Goal: Transaction & Acquisition: Obtain resource

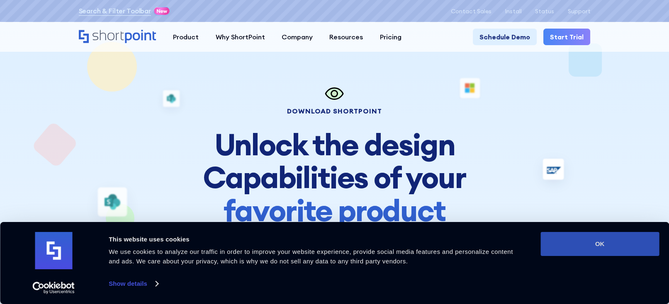
click at [576, 238] on button "OK" at bounding box center [599, 244] width 119 height 24
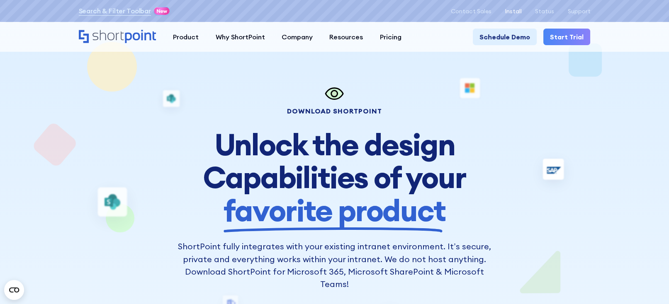
click at [513, 10] on p "Install" at bounding box center [513, 11] width 17 height 7
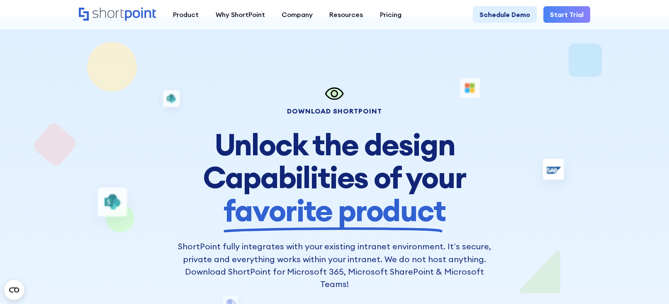
click at [107, 10] on icon "Home" at bounding box center [118, 13] width 78 height 13
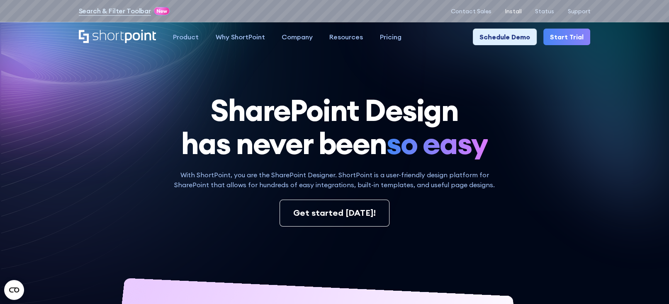
click at [522, 11] on p "Install" at bounding box center [513, 11] width 17 height 7
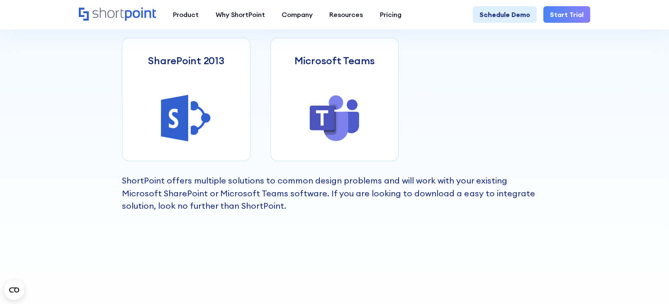
scroll to position [415, 0]
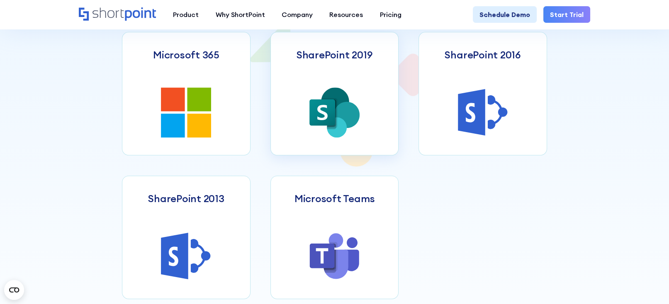
click at [337, 128] on icon at bounding box center [329, 113] width 16 height 30
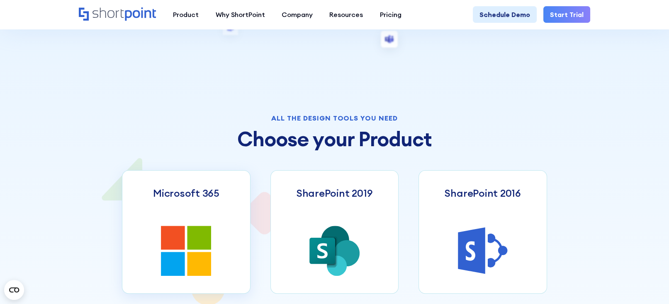
click at [223, 245] on link "Microsoft 365" at bounding box center [186, 232] width 128 height 124
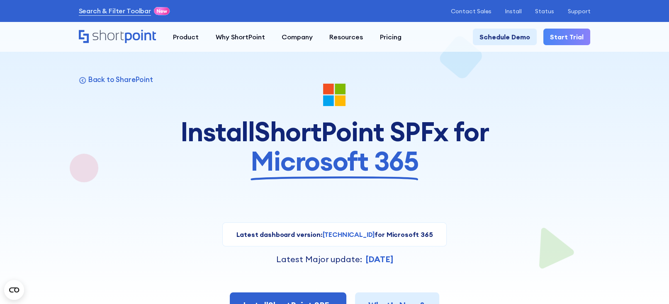
scroll to position [138, 0]
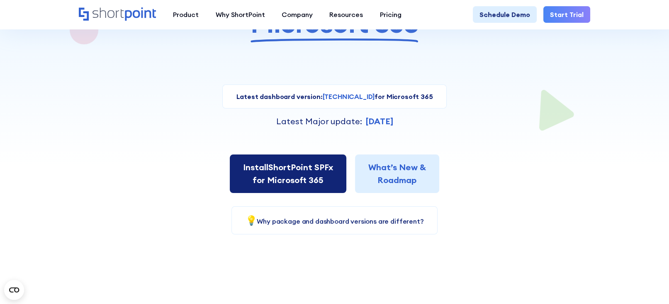
click at [279, 171] on link "Install ShortPoint SPFx for Microsoft 365" at bounding box center [288, 174] width 117 height 39
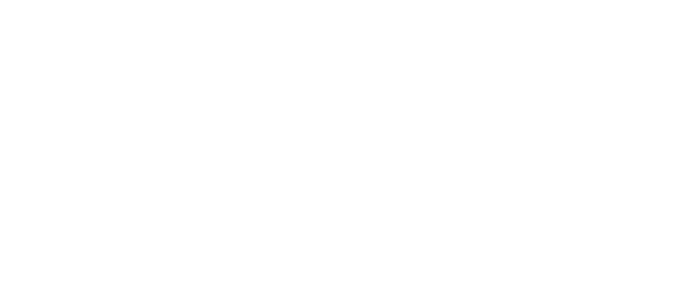
select select "Microsoft 365"
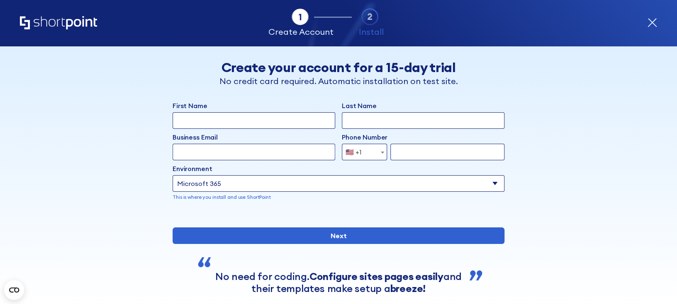
click at [245, 122] on input "First Name" at bounding box center [254, 120] width 163 height 17
click at [105, 171] on div "Back Back Create your account for a 15-day trial No credit card required. Autom…" at bounding box center [339, 188] width 508 height 284
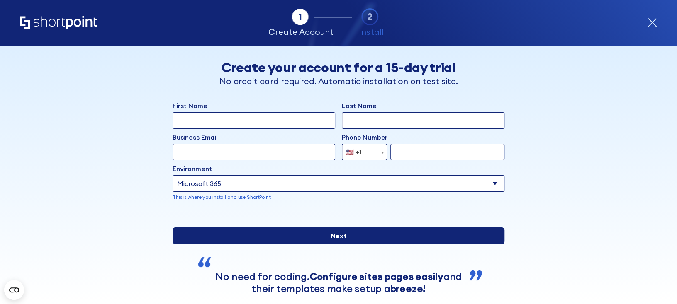
click at [247, 244] on input "Next" at bounding box center [339, 236] width 332 height 17
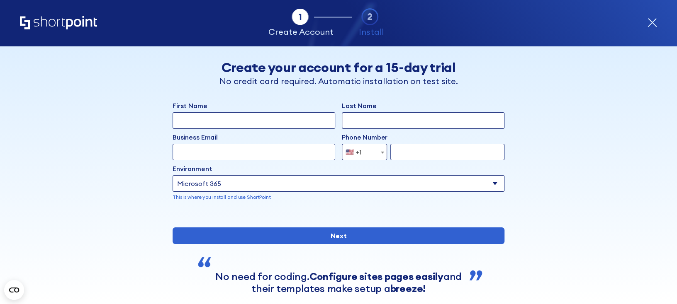
click at [269, 126] on input "First Name" at bounding box center [254, 120] width 163 height 17
click at [124, 223] on div "Back Back Create your account for a 15-day trial No credit card required. Autom…" at bounding box center [339, 188] width 508 height 284
